Goal: Task Accomplishment & Management: Manage account settings

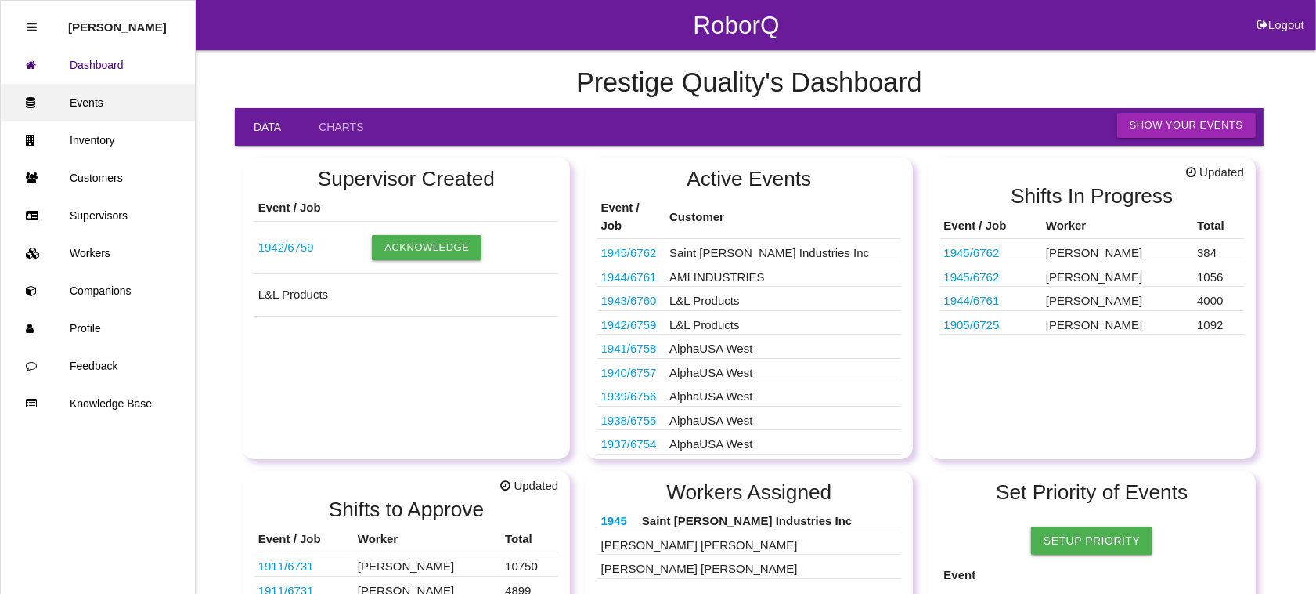
click at [90, 96] on link "Events" at bounding box center [98, 103] width 194 height 38
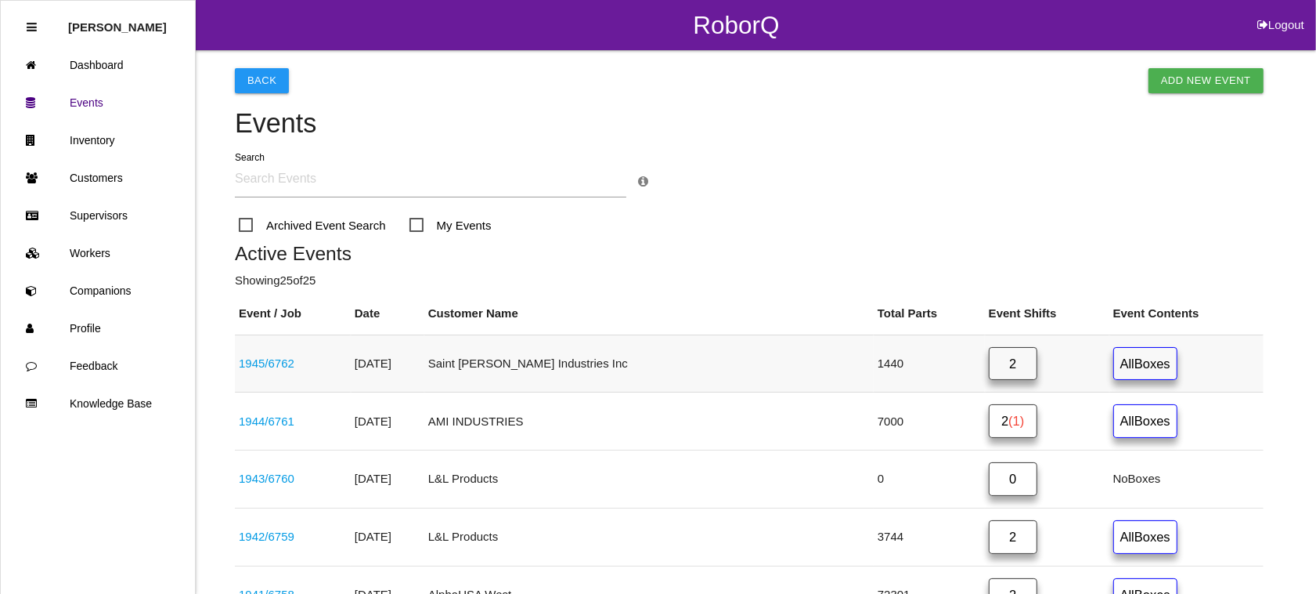
click at [264, 356] on link "1945 / 6762" at bounding box center [267, 362] width 56 height 13
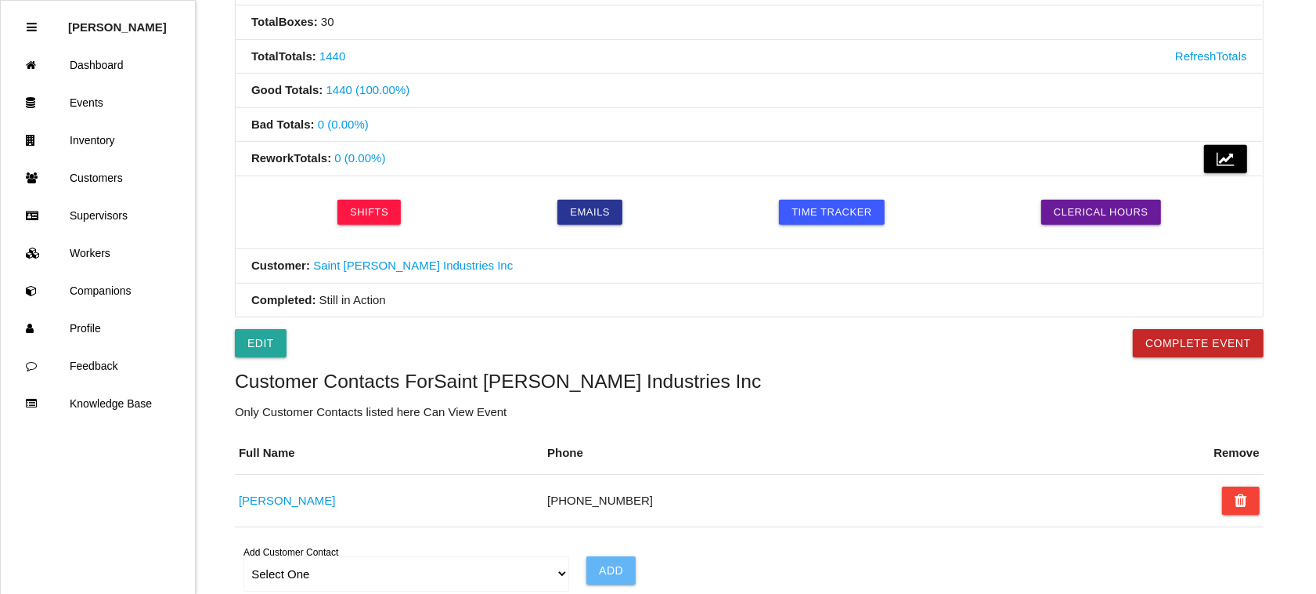
scroll to position [587, 0]
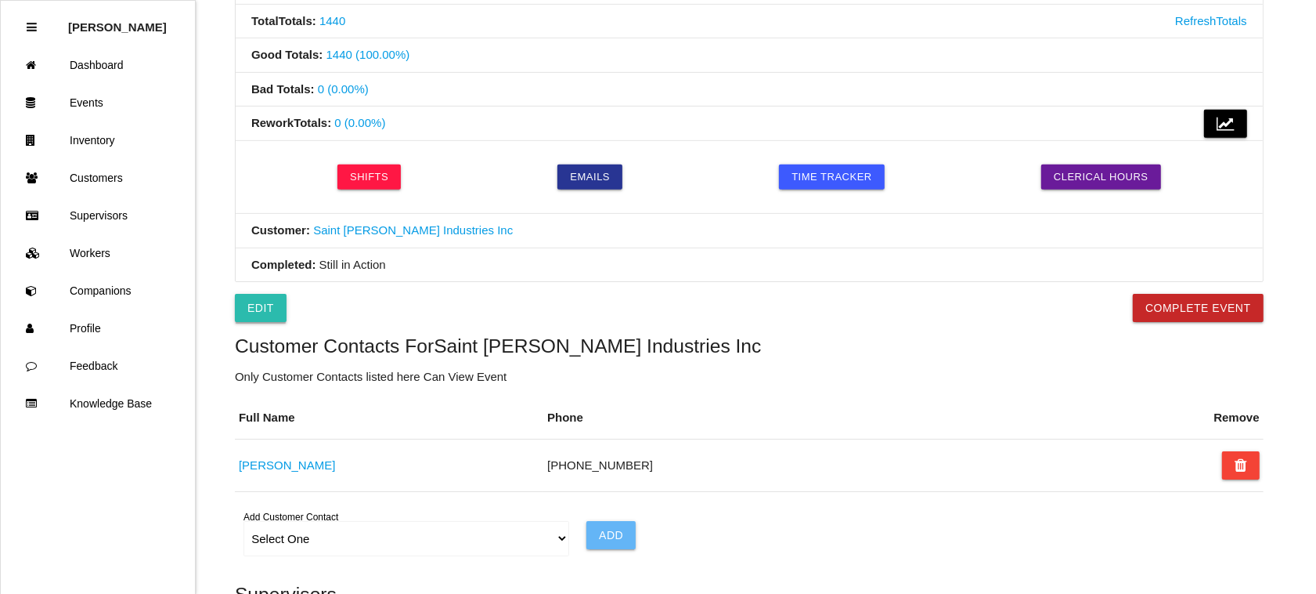
click at [255, 306] on link "Edit" at bounding box center [261, 308] width 52 height 28
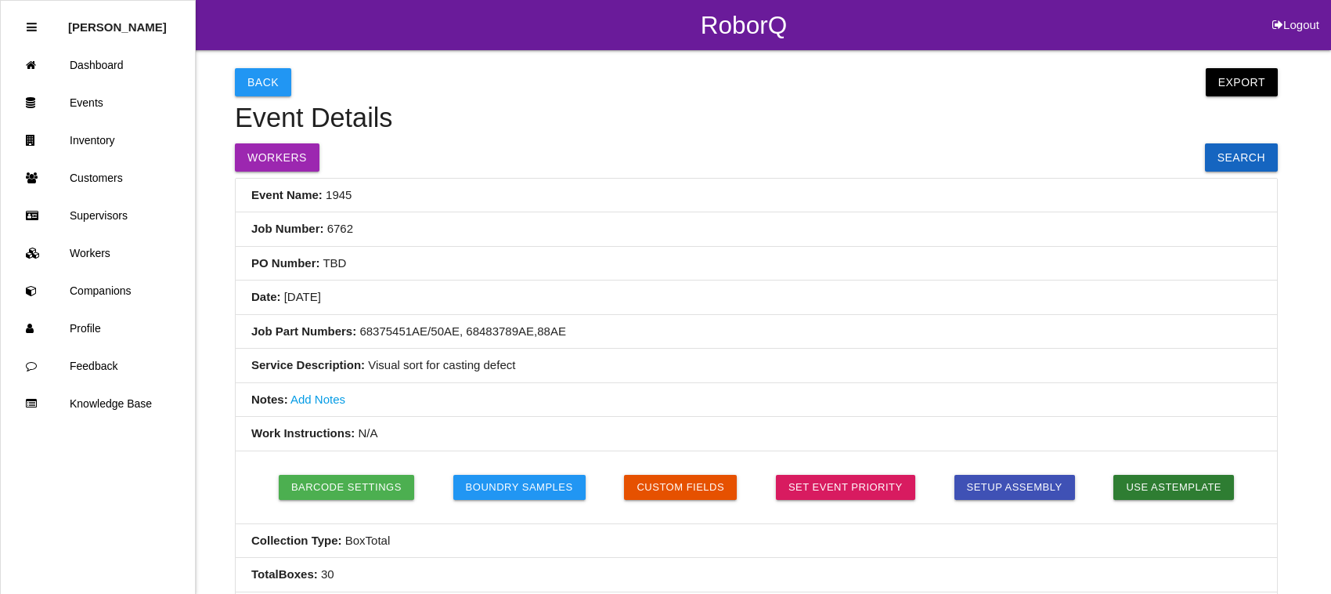
select select "notRequired"
select select "false"
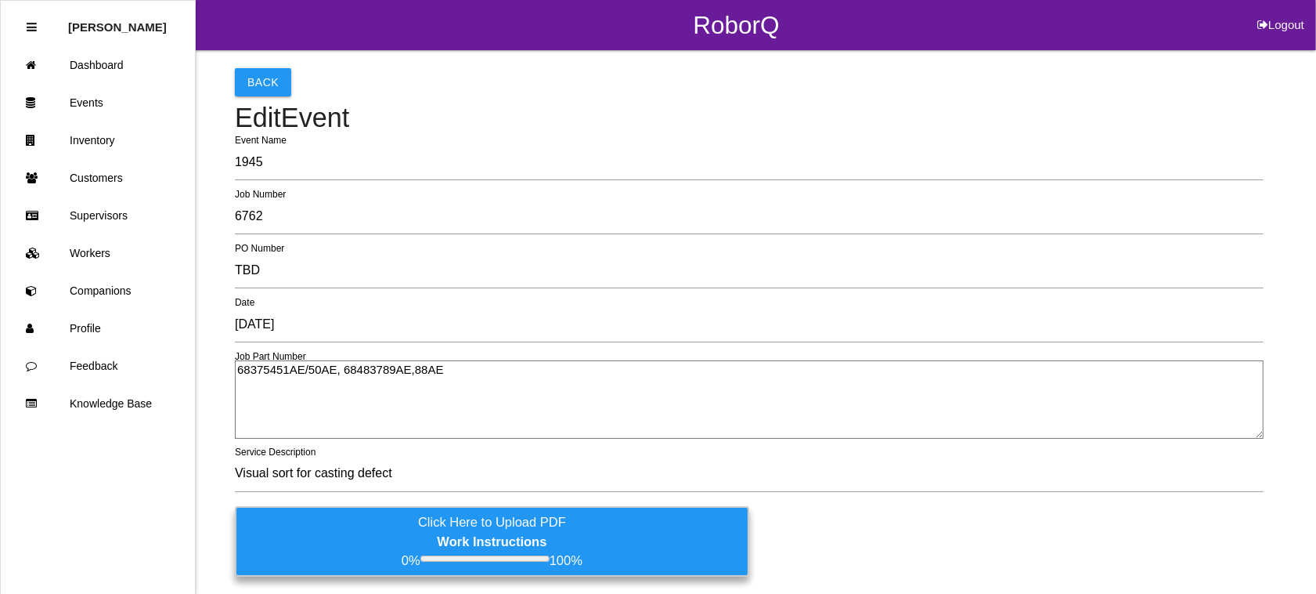
click at [399, 368] on textarea "68375451AE/50AE, 68483789AE,88AE" at bounding box center [749, 399] width 1029 height 78
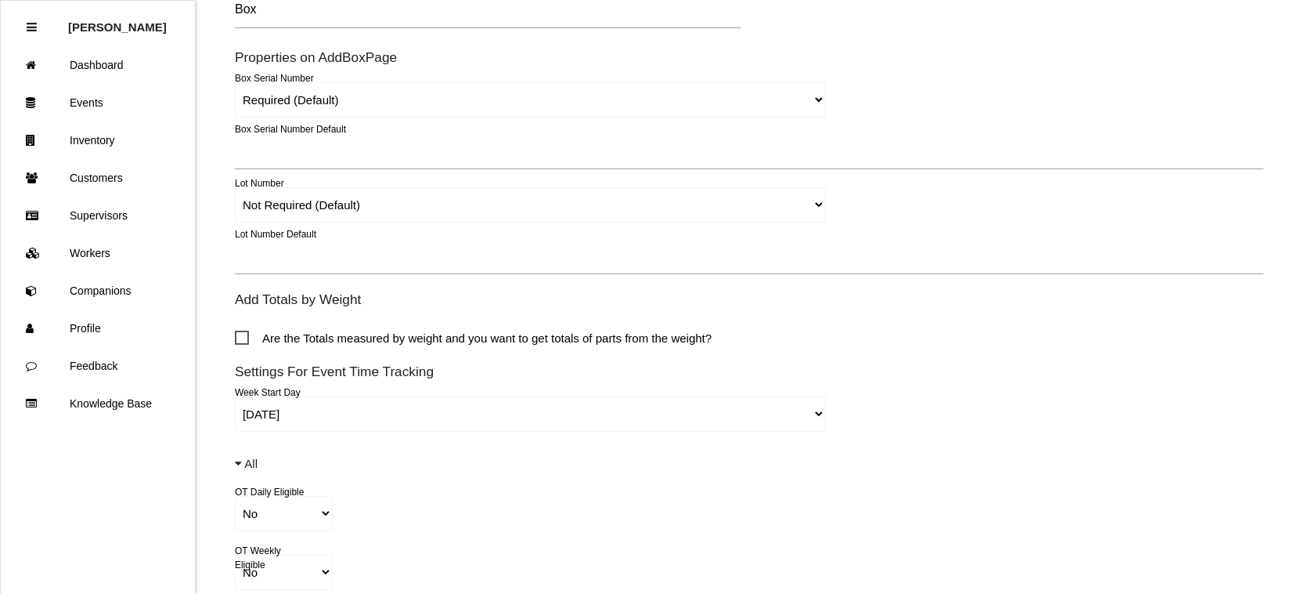
scroll to position [881, 0]
type textarea "68375451AE/50AE, 68483789AE/88AE"
click at [125, 100] on link "Events" at bounding box center [98, 103] width 194 height 38
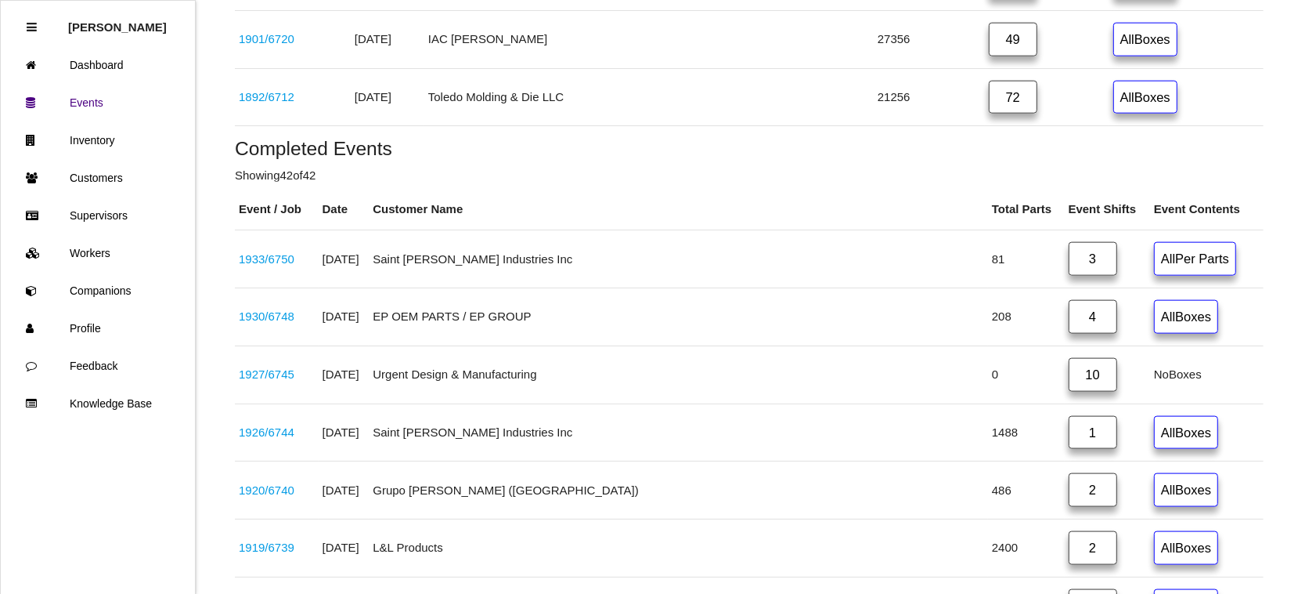
scroll to position [1625, 0]
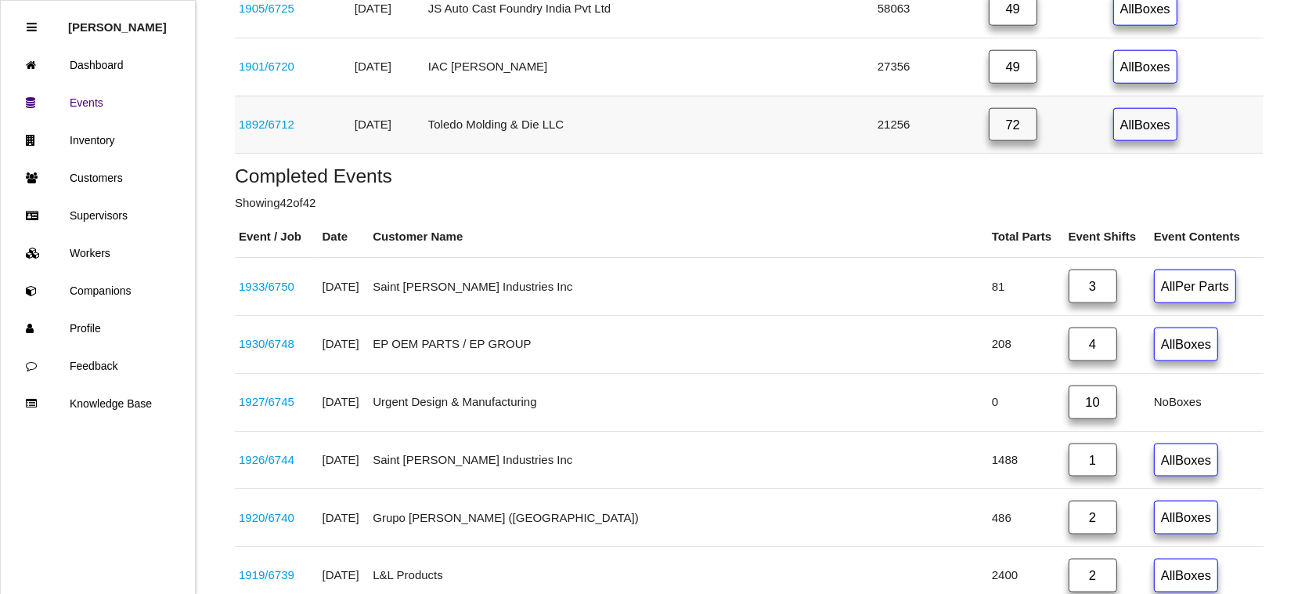
click at [989, 142] on link "72" at bounding box center [1013, 125] width 49 height 34
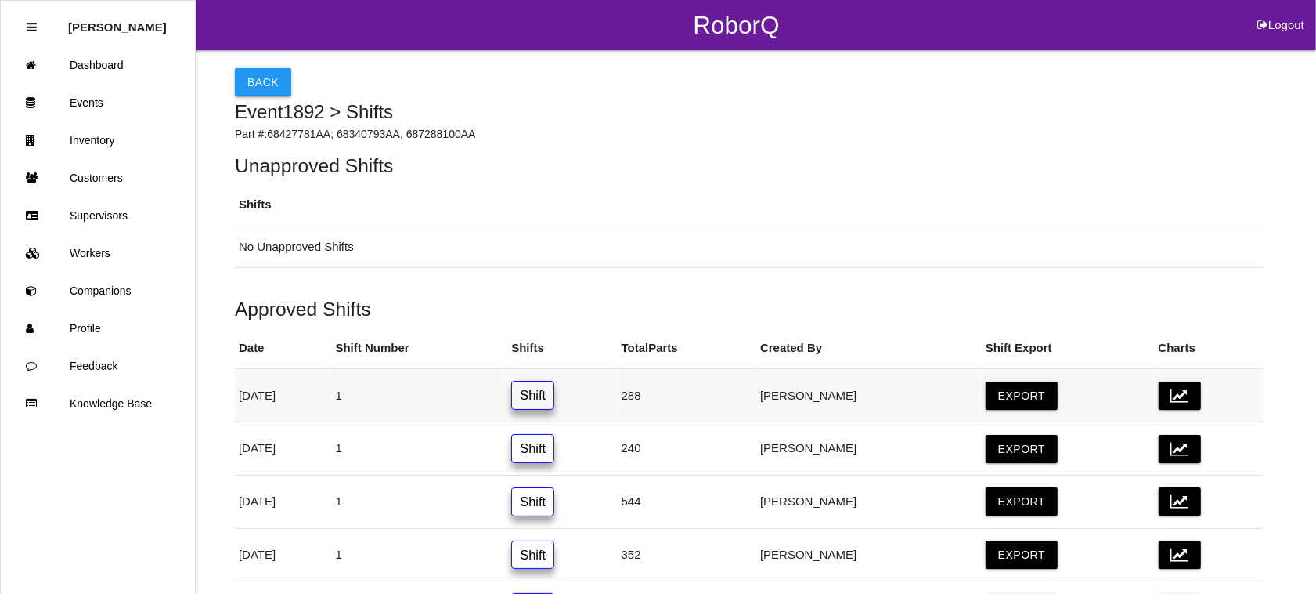
click at [554, 390] on link "Shift" at bounding box center [532, 395] width 43 height 29
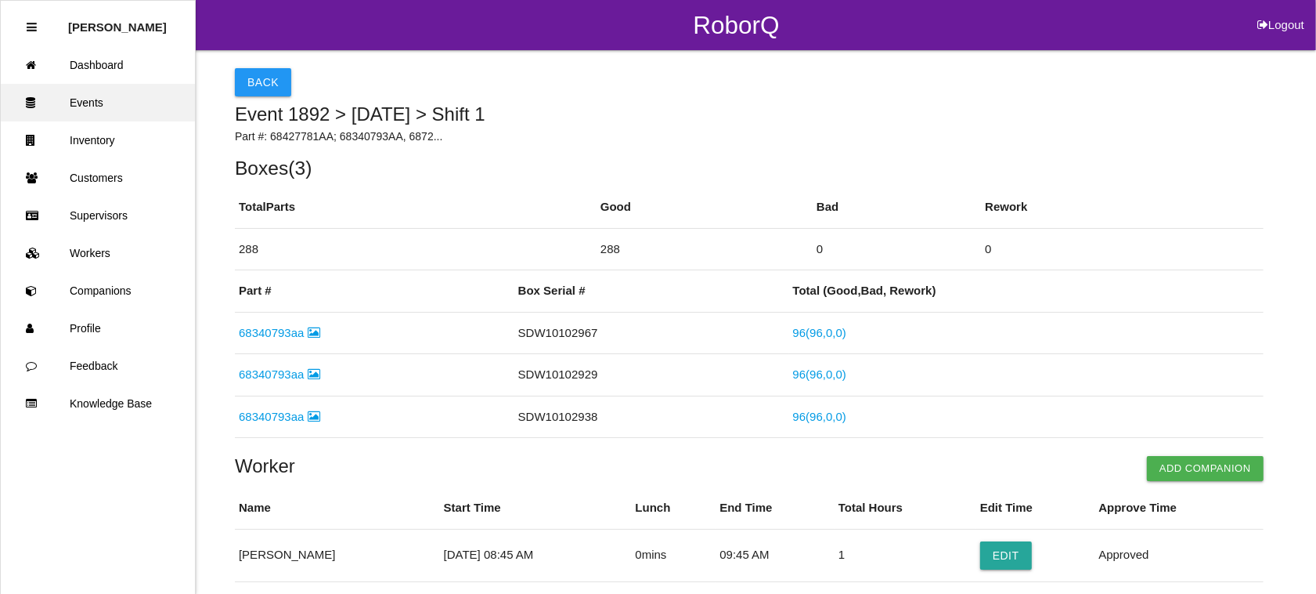
click at [92, 100] on link "Events" at bounding box center [98, 103] width 194 height 38
